Goal: Find specific page/section: Find specific page/section

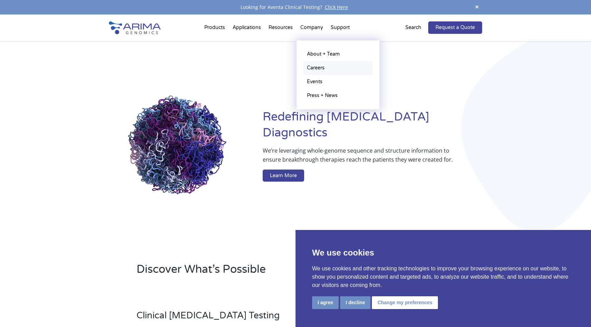
click at [315, 67] on link "Careers" at bounding box center [337, 68] width 69 height 14
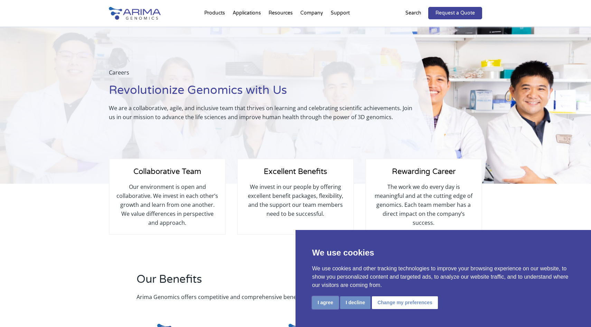
click at [321, 304] on button "I agree" at bounding box center [325, 302] width 27 height 13
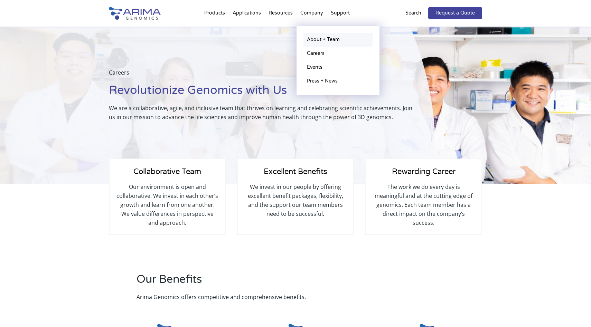
click at [312, 41] on link "About + Team" at bounding box center [337, 40] width 69 height 14
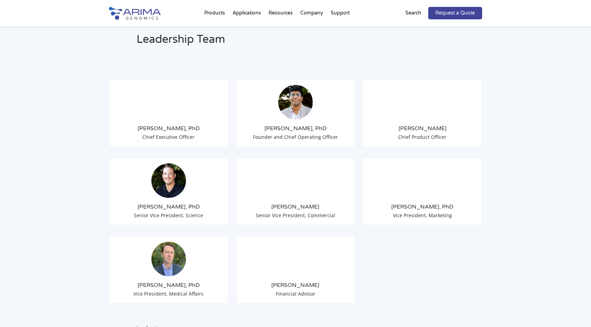
scroll to position [518, 0]
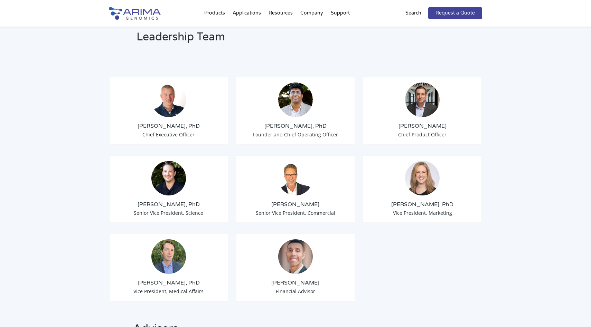
click at [431, 201] on h3 "Erin Davis, PhD" at bounding box center [422, 205] width 108 height 8
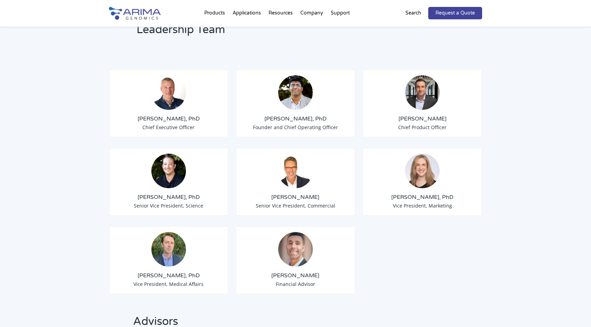
scroll to position [524, 0]
